Goal: Information Seeking & Learning: Learn about a topic

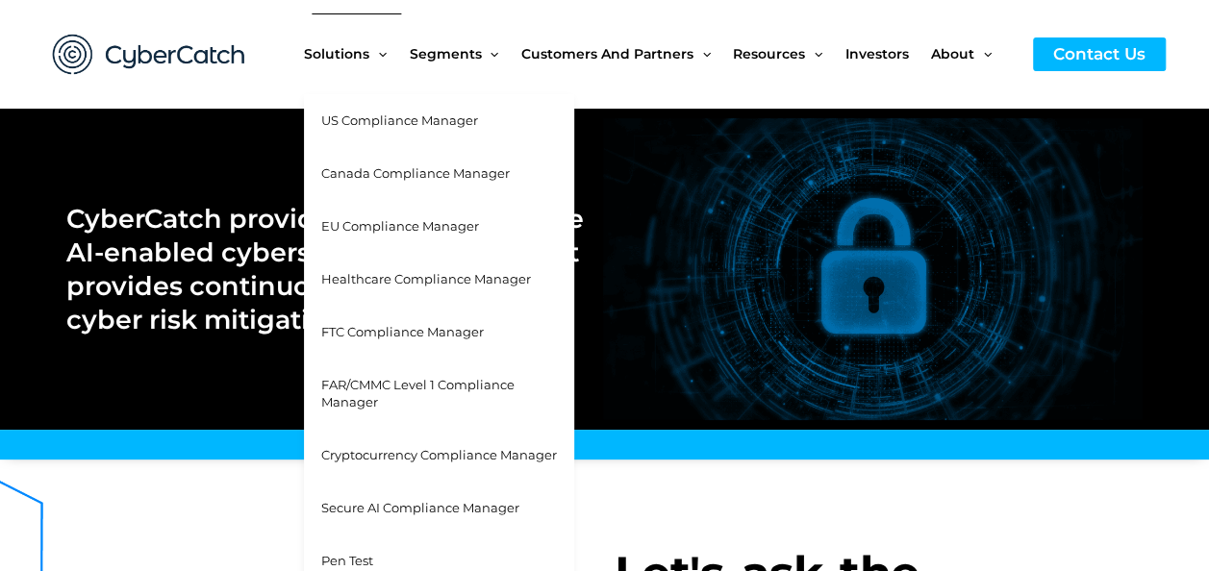
click at [406, 114] on span "US Compliance Manager" at bounding box center [399, 120] width 157 height 15
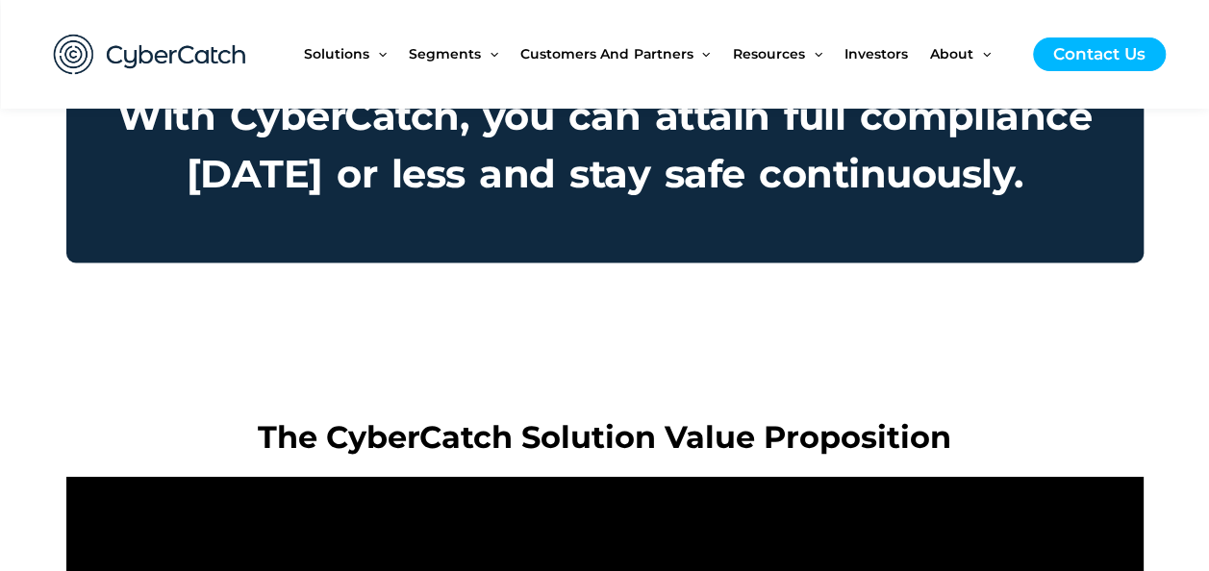
scroll to position [1732, 0]
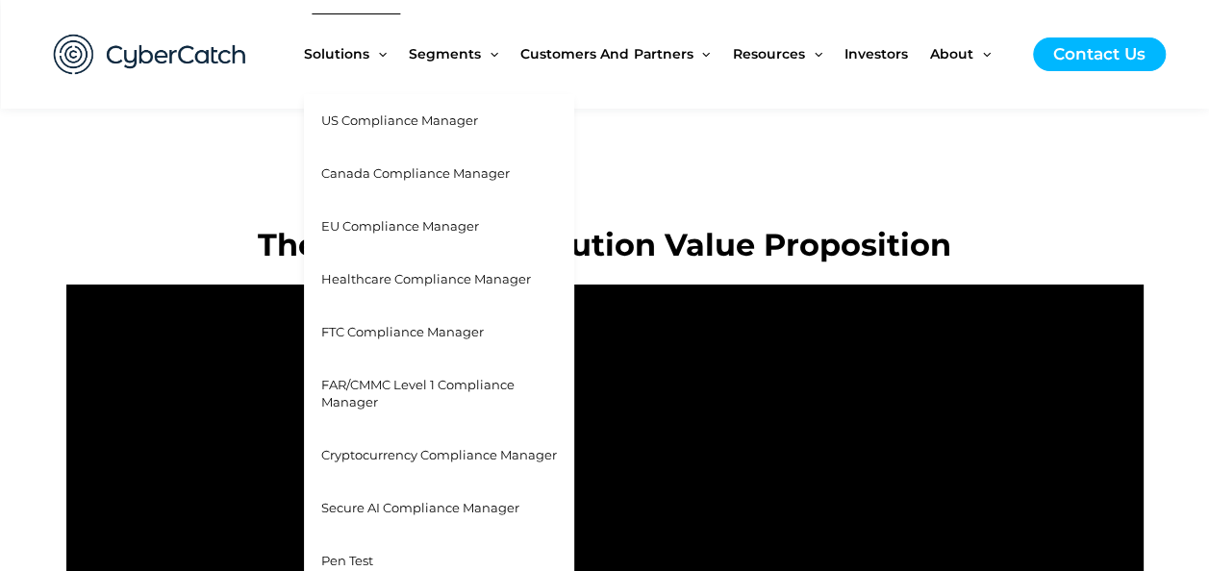
click at [381, 116] on span "US Compliance Manager" at bounding box center [399, 120] width 157 height 15
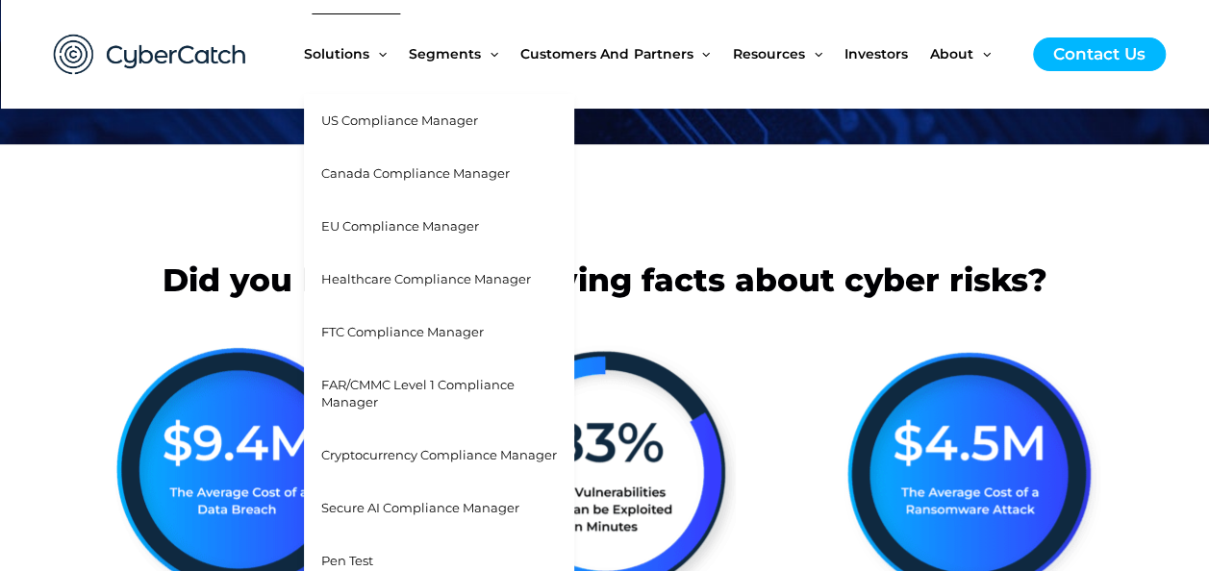
scroll to position [96, 0]
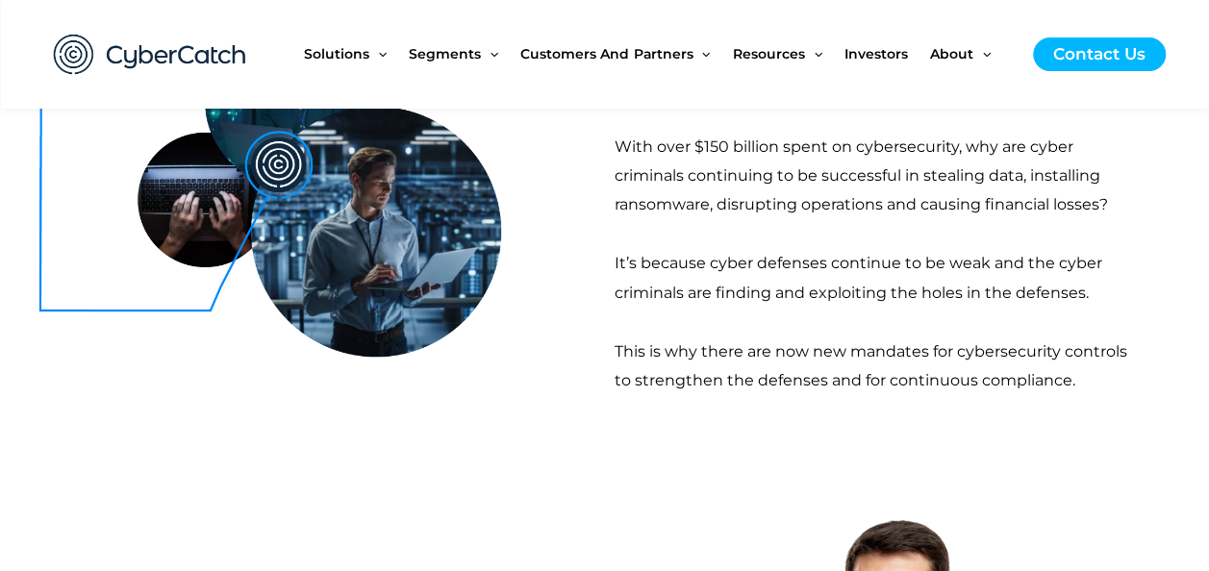
scroll to position [577, 0]
